Goal: Transaction & Acquisition: Purchase product/service

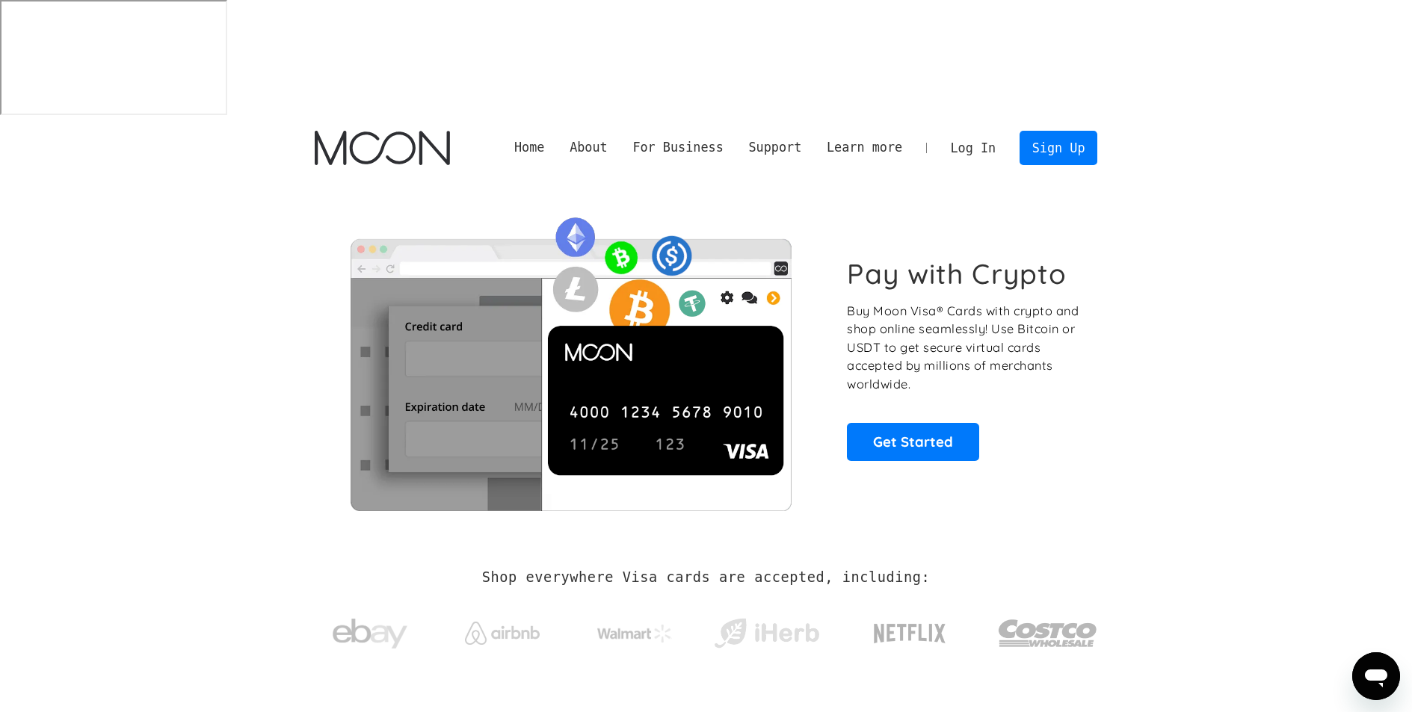
click at [979, 132] on link "Log In" at bounding box center [973, 148] width 70 height 33
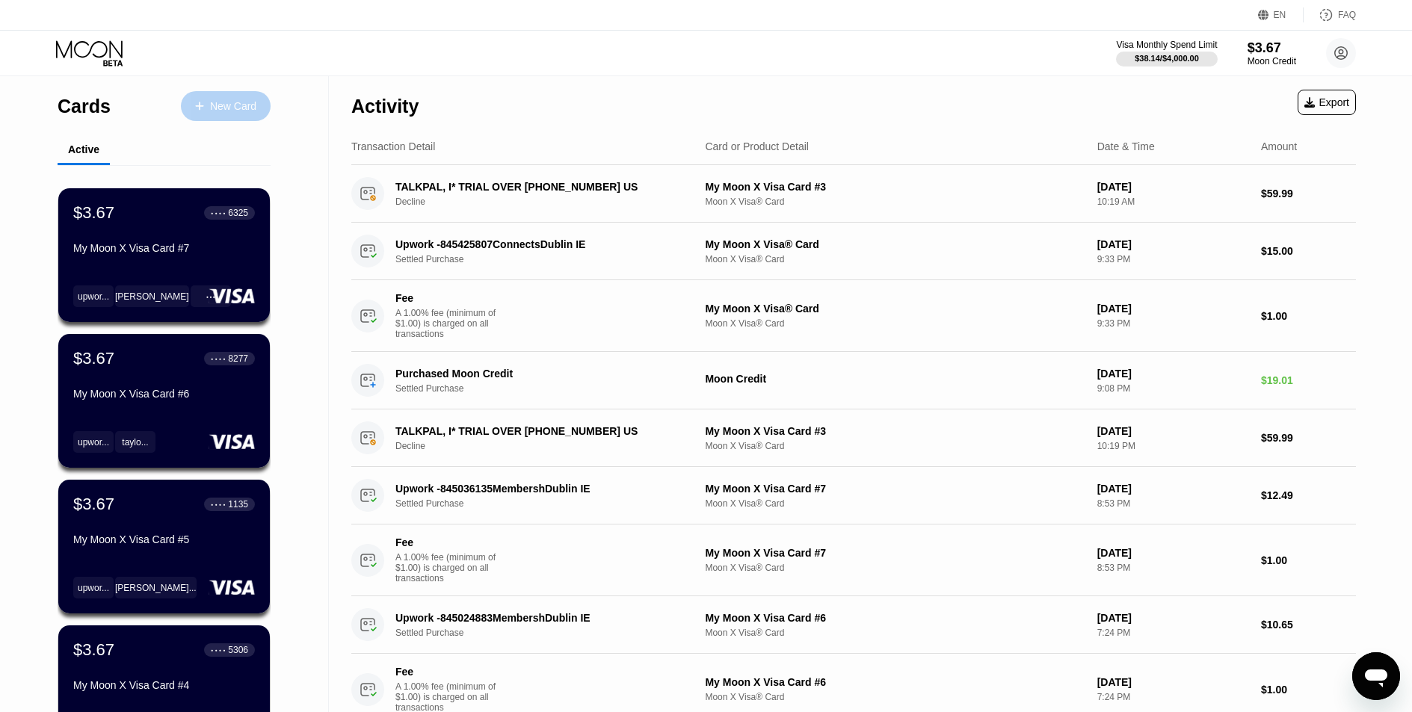
drag, startPoint x: 234, startPoint y: 111, endPoint x: 229, endPoint y: 166, distance: 54.8
click at [229, 166] on div "Cards New Card Active $3.67 ● ● ● ● 6325 My Moon X Visa Card #7 upwor... [PERSO…" at bounding box center [164, 531] width 213 height 910
click at [227, 116] on div "New Card" at bounding box center [226, 106] width 90 height 30
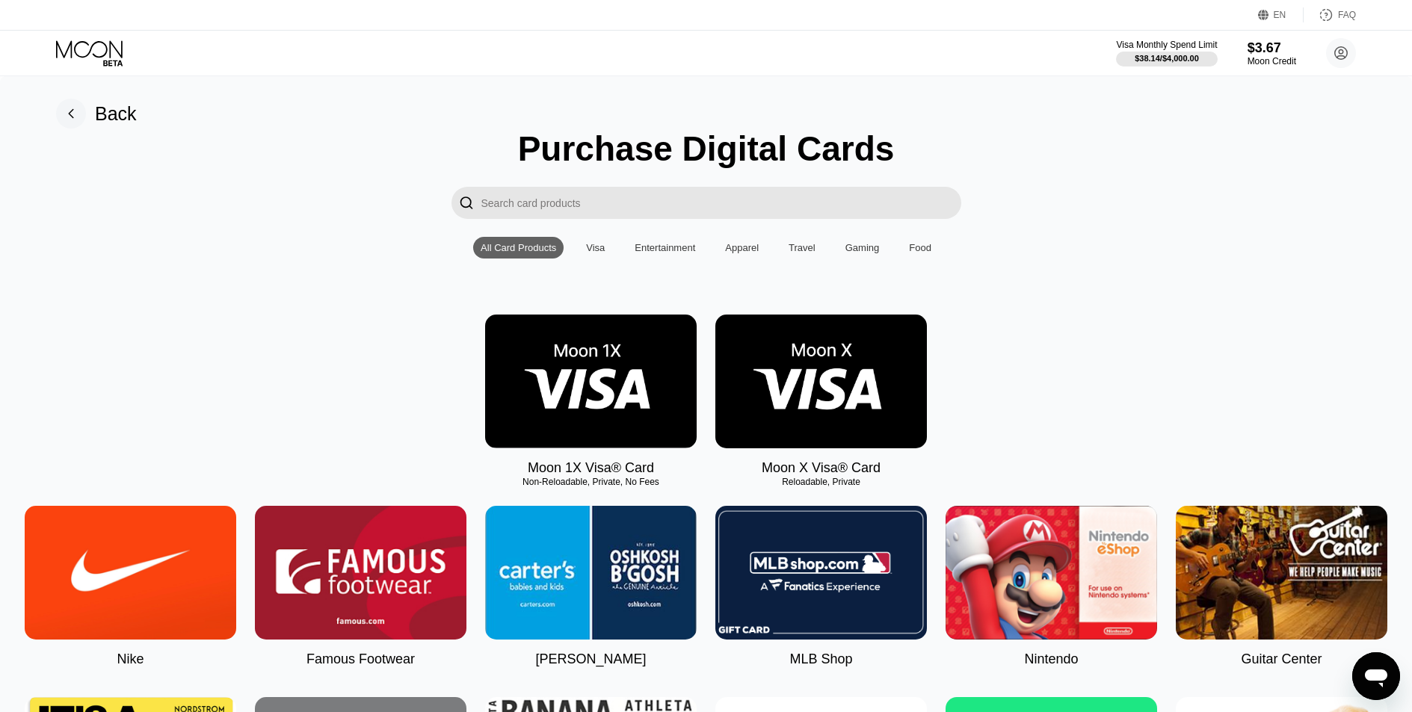
click at [841, 369] on img at bounding box center [821, 382] width 212 height 134
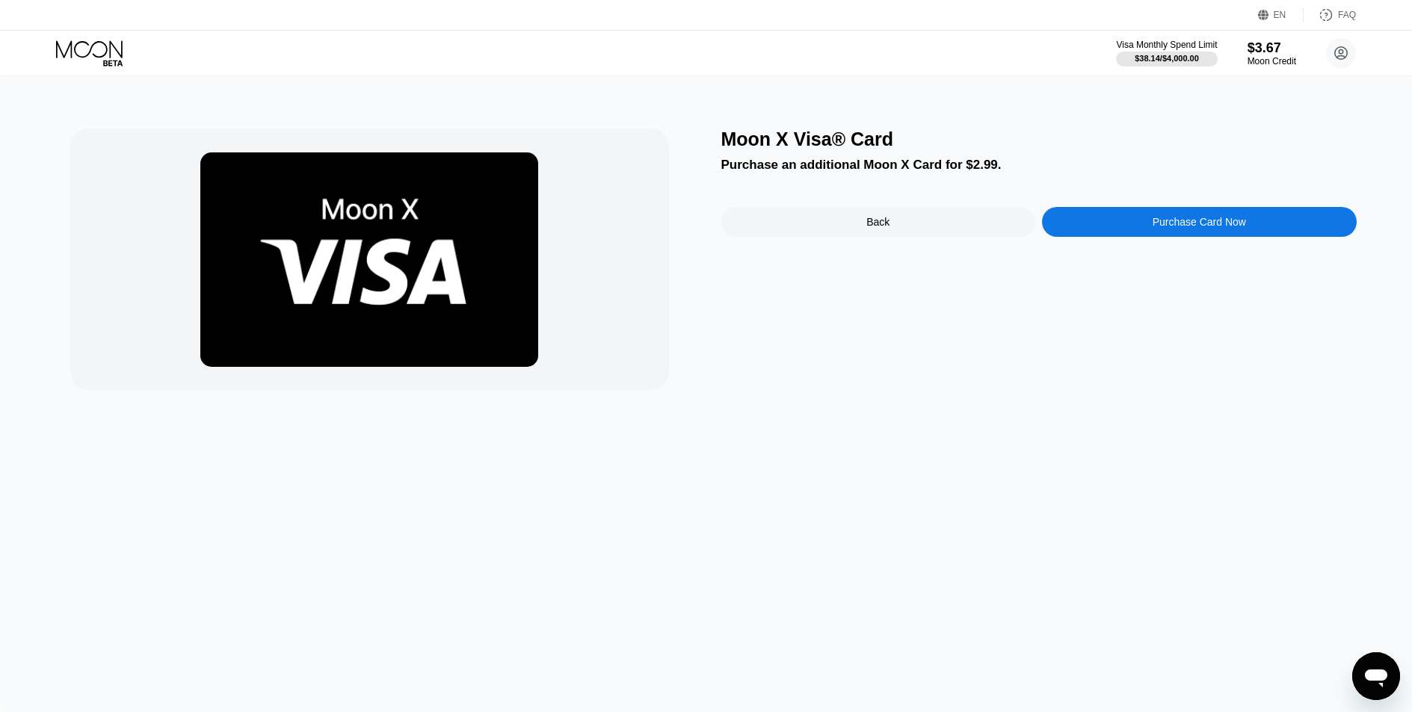
click at [1152, 234] on div "Purchase Card Now" at bounding box center [1199, 222] width 315 height 30
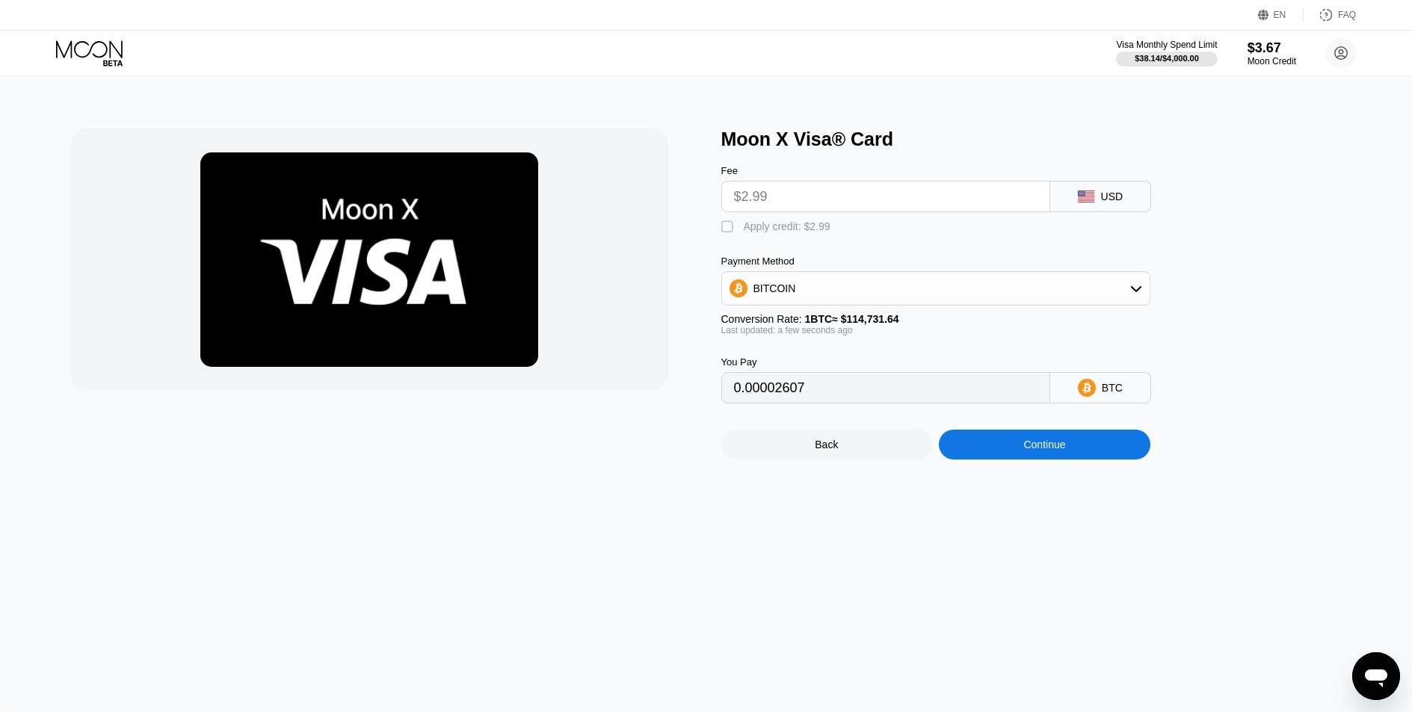
click at [759, 229] on div "Apply credit: $2.99" at bounding box center [787, 227] width 87 height 12
type input "0"
click at [1060, 451] on div "Continue" at bounding box center [1044, 445] width 42 height 12
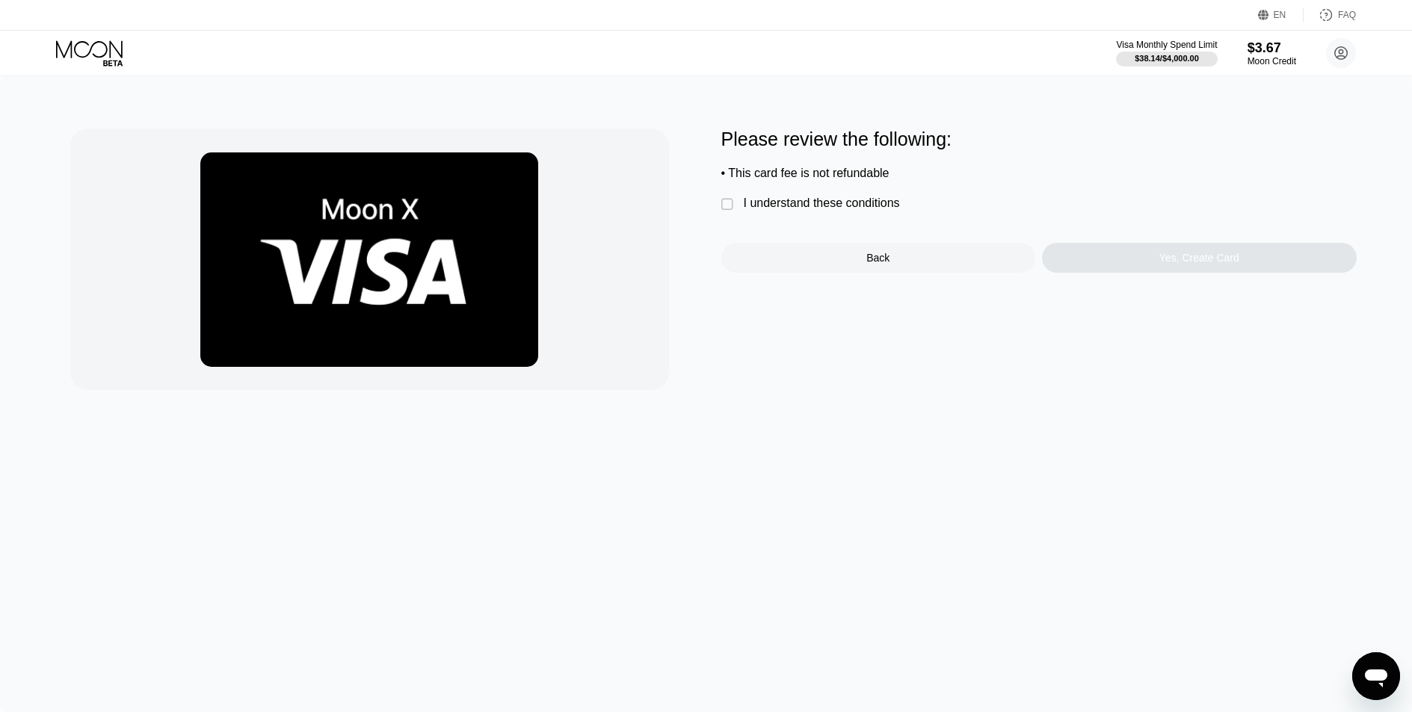
click at [800, 209] on div "I understand these conditions" at bounding box center [822, 203] width 156 height 13
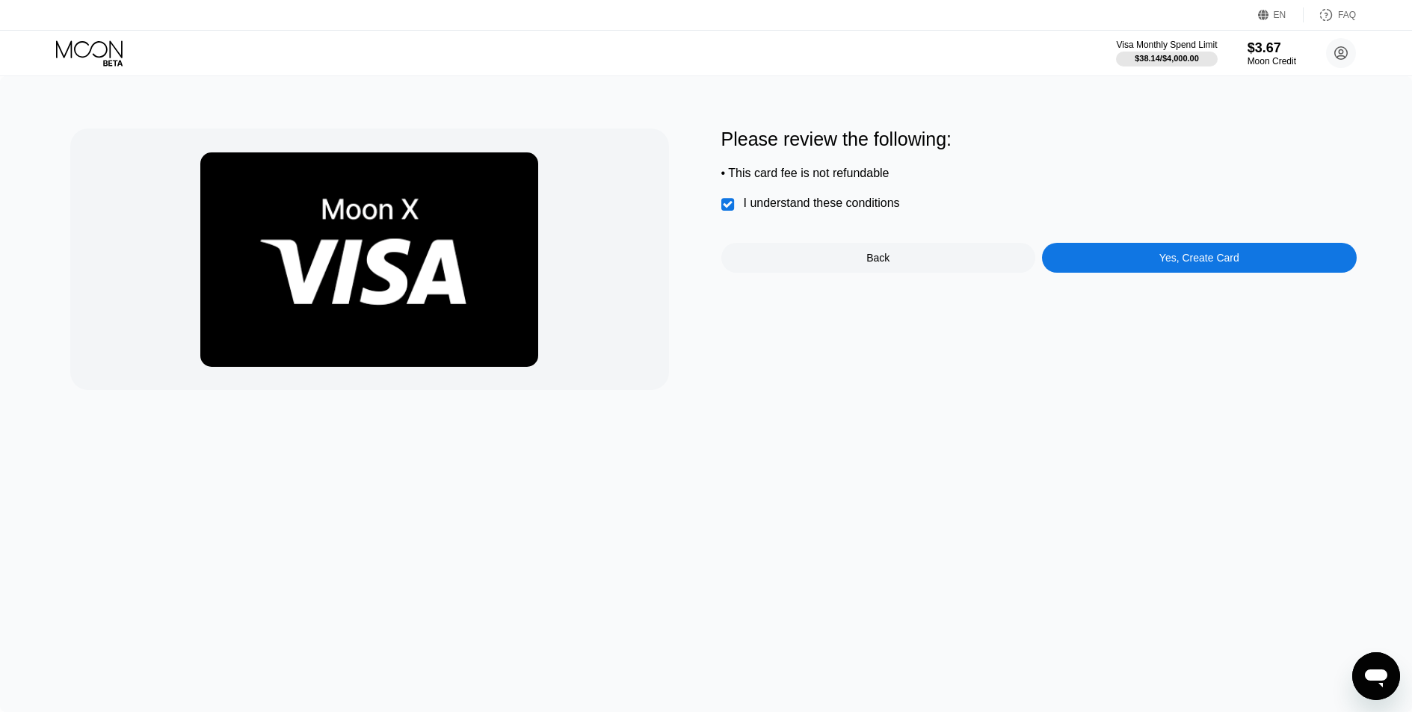
click at [1183, 268] on div "Yes, Create Card" at bounding box center [1199, 258] width 315 height 30
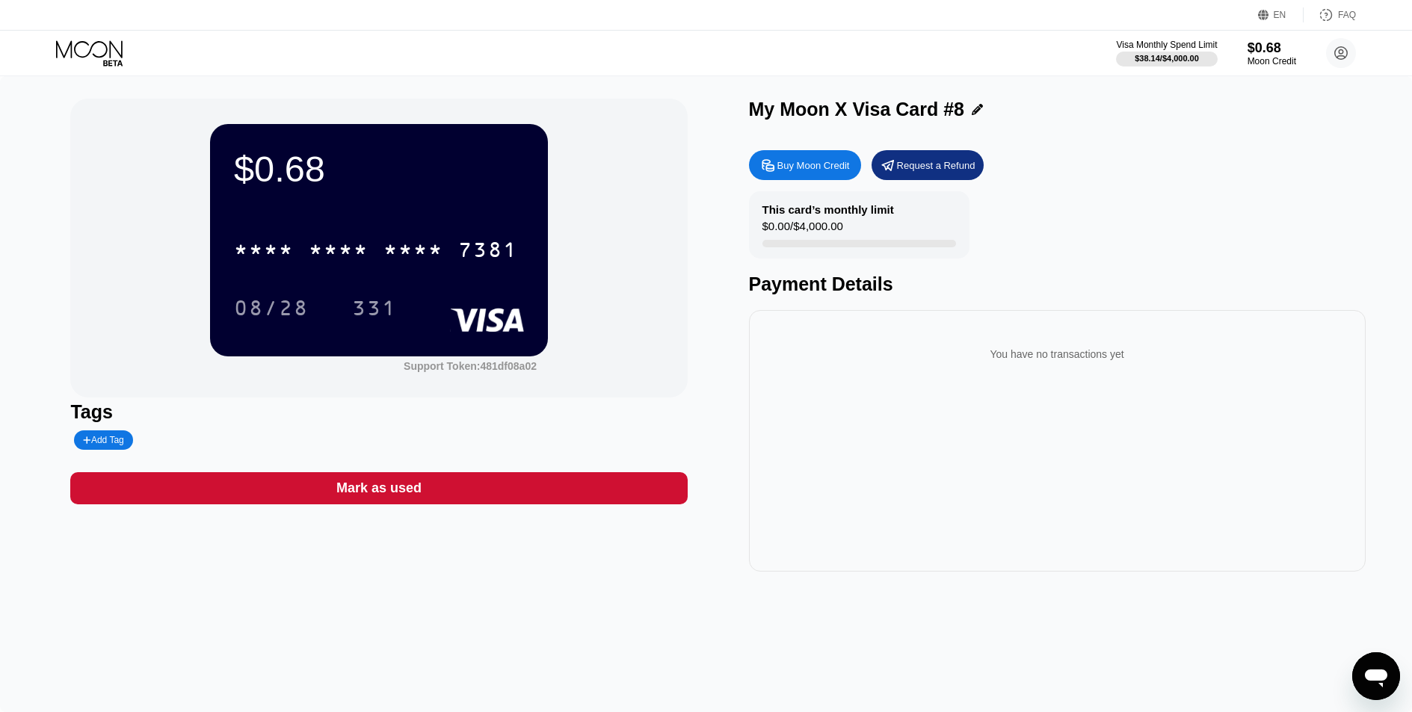
click at [626, 254] on div "$0.68 * * * * * * * * * * * * 7381 08/28 331 Support Token: 481df08a02" at bounding box center [378, 248] width 617 height 299
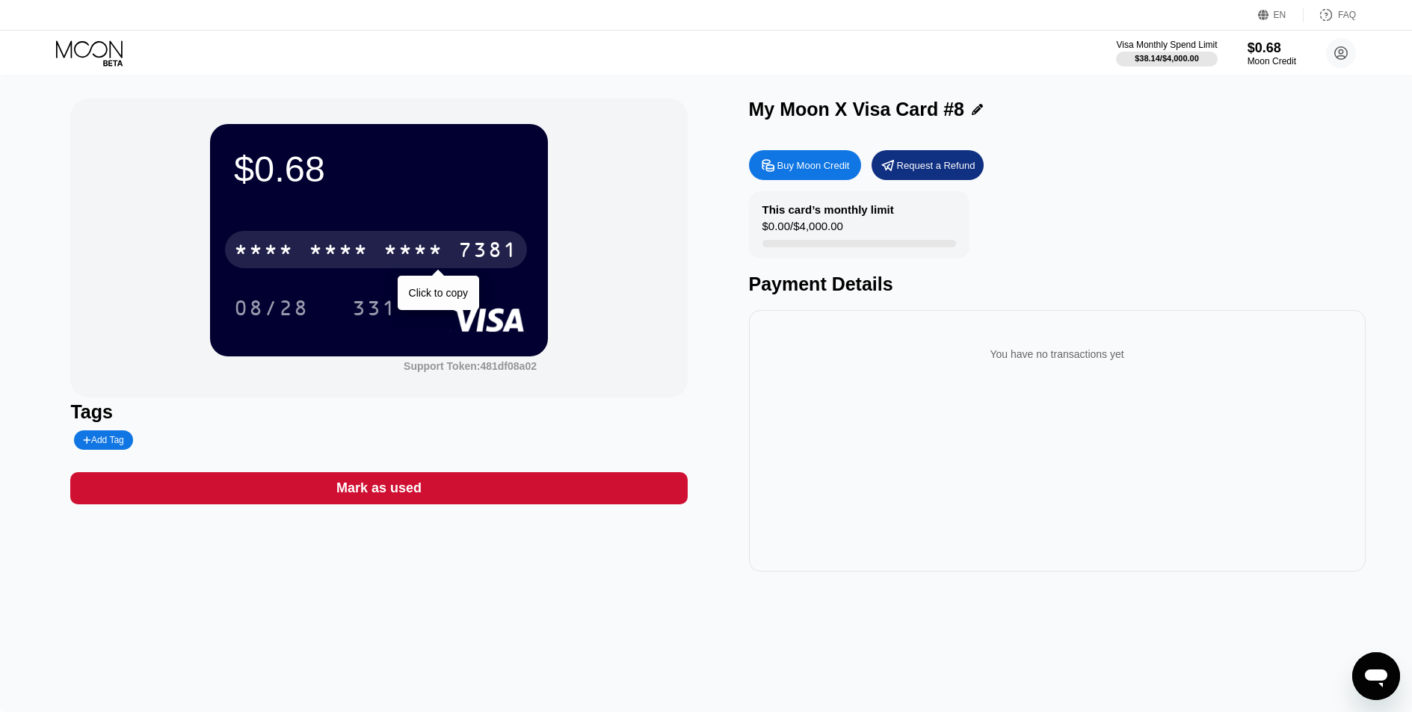
click at [452, 243] on div "* * * * * * * * * * * * 7381" at bounding box center [376, 249] width 302 height 37
click at [452, 247] on div "[CREDIT_CARD_NUMBER]" at bounding box center [376, 249] width 302 height 37
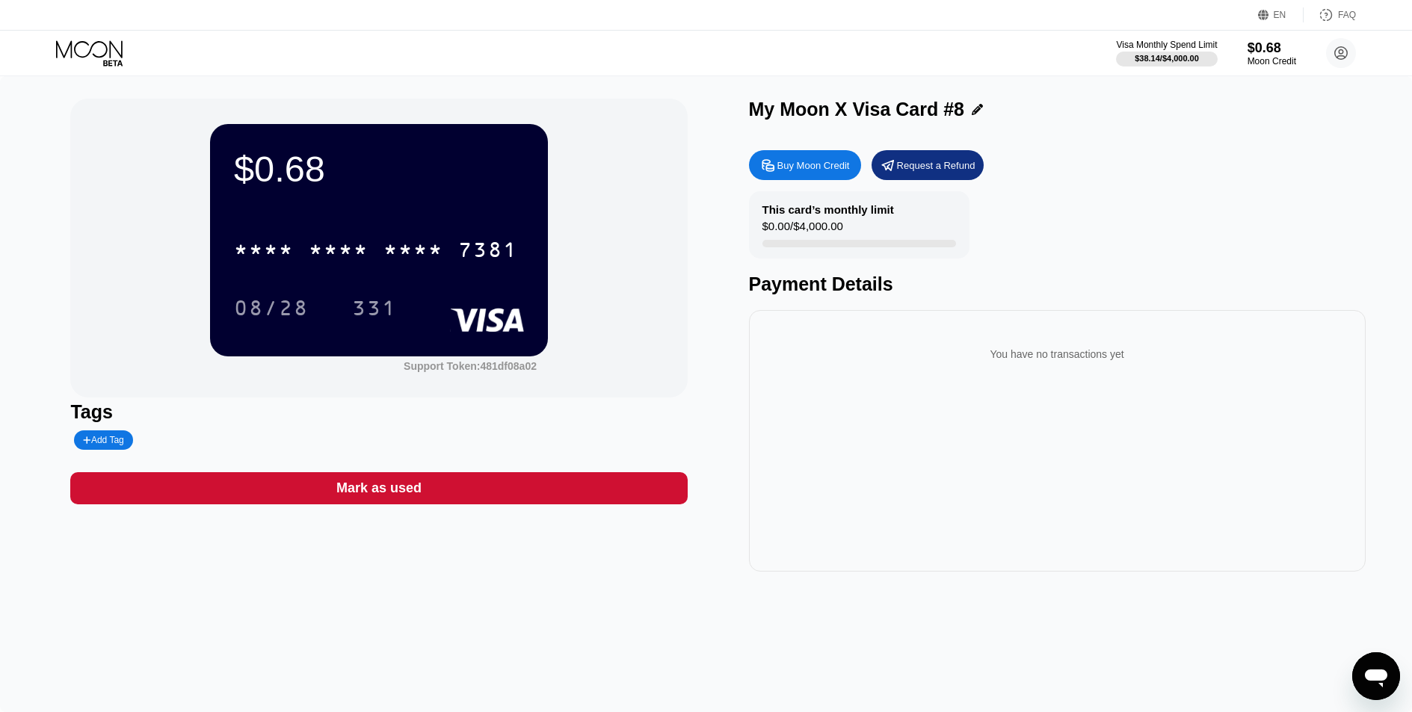
click at [1056, 28] on div "EN Language Select an item Save FAQ" at bounding box center [706, 15] width 1412 height 31
click at [1047, 17] on div "EN Language Select an item Save FAQ" at bounding box center [706, 15] width 1412 height 31
click at [874, 430] on div "You have no transactions yet" at bounding box center [1057, 441] width 617 height 262
